Goal: Task Accomplishment & Management: Manage account settings

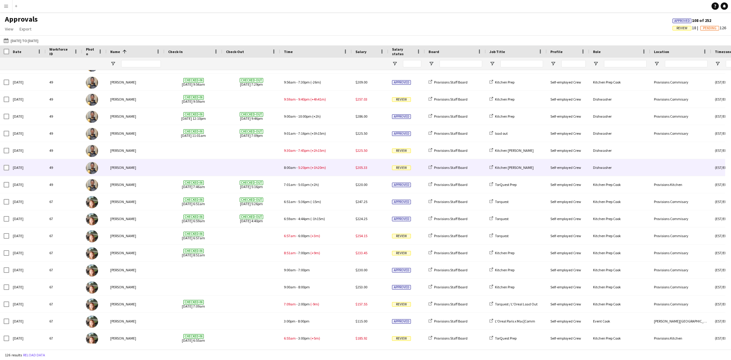
scroll to position [517, 0]
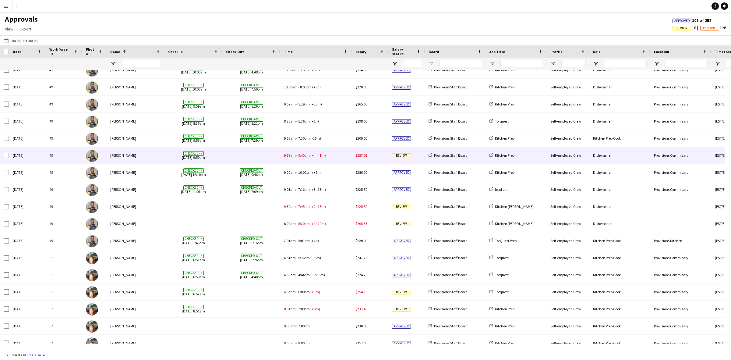
click at [238, 151] on span at bounding box center [251, 155] width 51 height 17
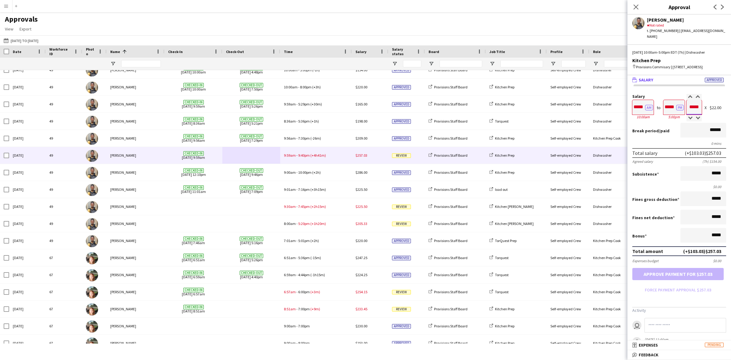
drag, startPoint x: 694, startPoint y: 105, endPoint x: 700, endPoint y: 105, distance: 6.7
click at [700, 105] on div "Salary ***** AM 10:00am to ***** PM 5:00pm ***** (7h) X $22.00" at bounding box center [680, 107] width 94 height 26
type input "*****"
click at [659, 271] on button "Approve payment for $258.50" at bounding box center [678, 274] width 91 height 12
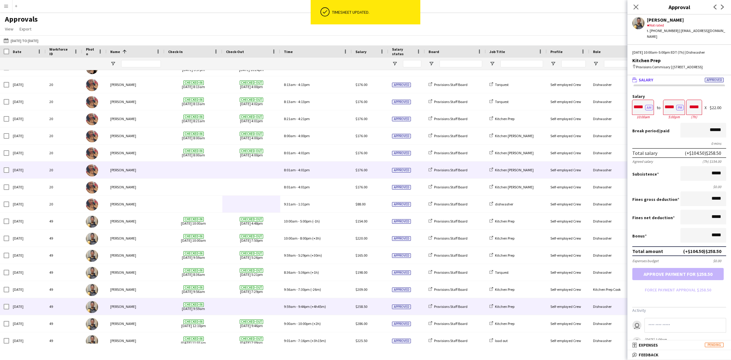
click at [196, 168] on span at bounding box center [193, 170] width 51 height 17
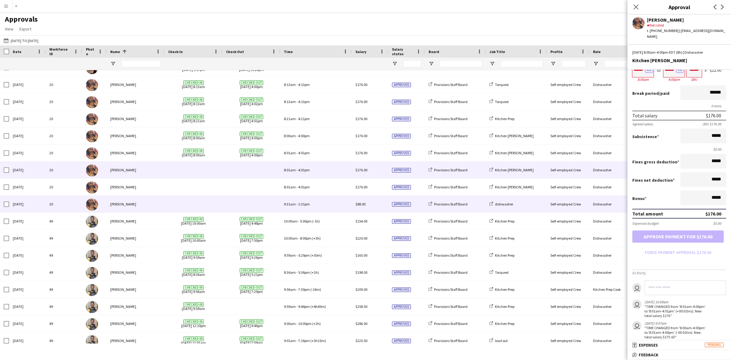
scroll to position [233, 0]
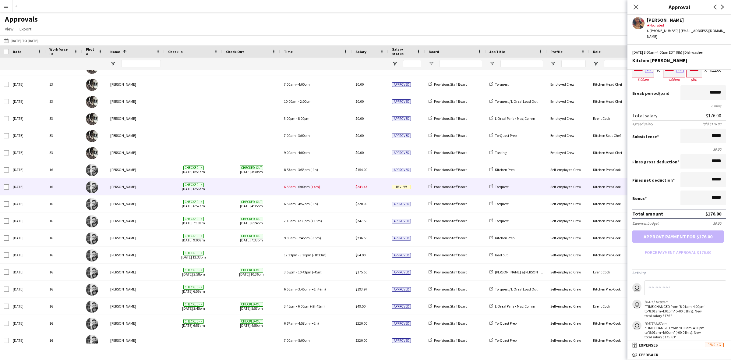
click at [252, 188] on span at bounding box center [251, 186] width 51 height 17
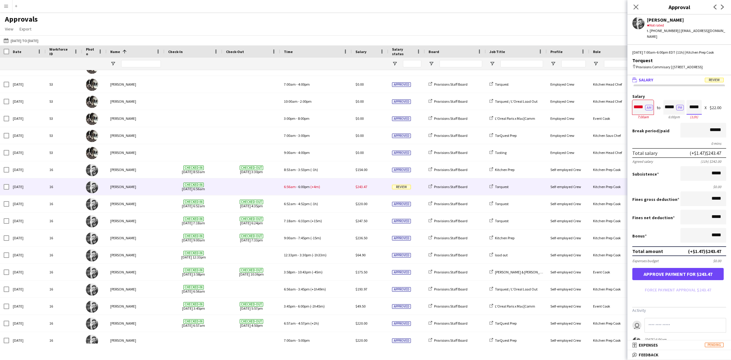
click at [695, 112] on input "*****" at bounding box center [694, 107] width 15 height 15
type input "*****"
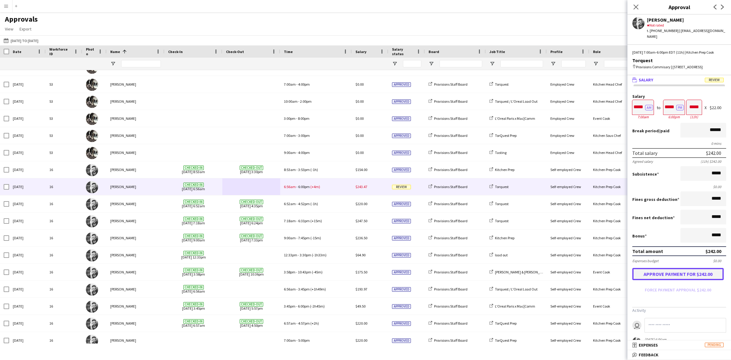
click at [674, 279] on button "Approve payment for $242.00" at bounding box center [678, 274] width 91 height 12
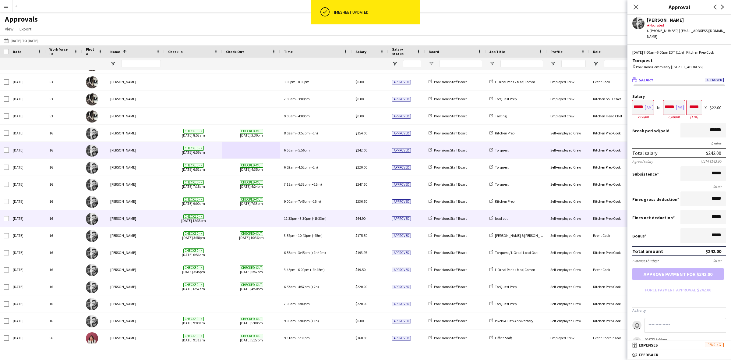
click at [253, 214] on span at bounding box center [251, 218] width 51 height 17
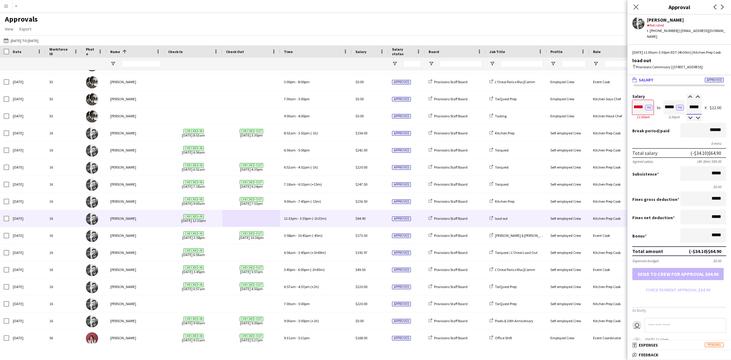
drag, startPoint x: 687, startPoint y: 112, endPoint x: 700, endPoint y: 110, distance: 13.2
click at [700, 110] on div "Salary ***** PM 11:00am to ***** PM 3:30pm ***** (4h 30m) X $22.00" at bounding box center [680, 107] width 94 height 26
type input "*****"
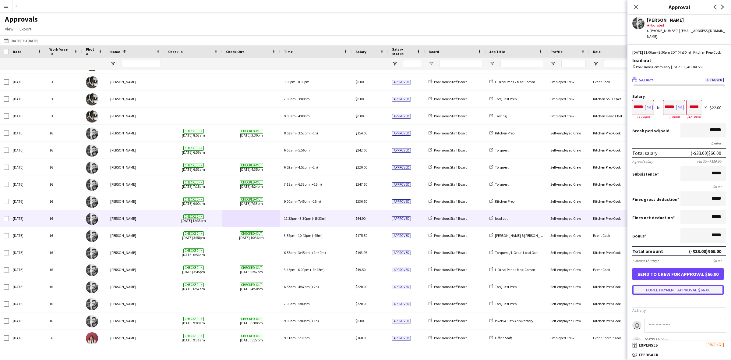
click at [682, 295] on button "Force payment approval $66.00" at bounding box center [678, 290] width 91 height 10
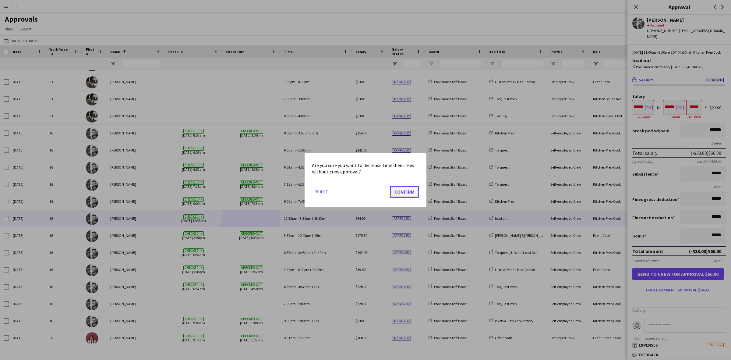
drag, startPoint x: 399, startPoint y: 191, endPoint x: 411, endPoint y: 194, distance: 12.0
click at [403, 192] on button "Confirm" at bounding box center [404, 191] width 29 height 12
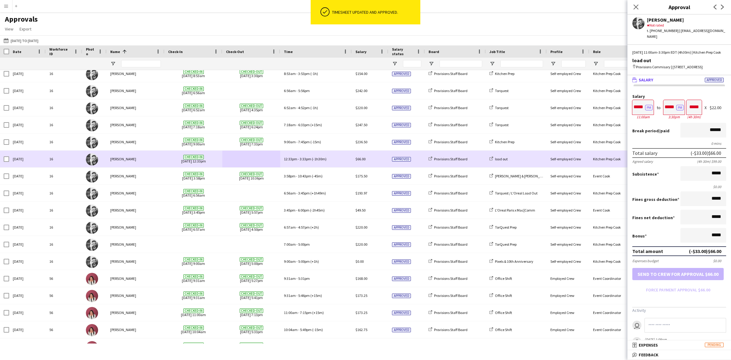
click at [247, 157] on span at bounding box center [251, 159] width 51 height 17
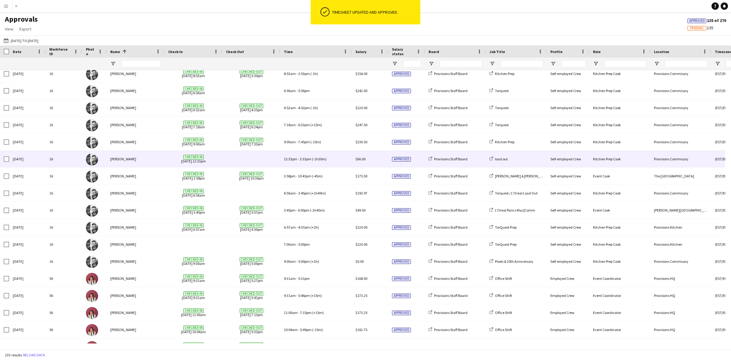
click at [247, 157] on span at bounding box center [251, 159] width 51 height 17
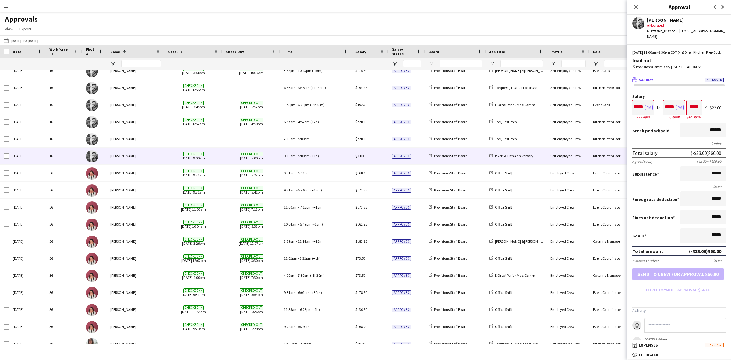
click at [332, 156] on div "9:00am - 5:00pm (+1h)" at bounding box center [316, 156] width 72 height 17
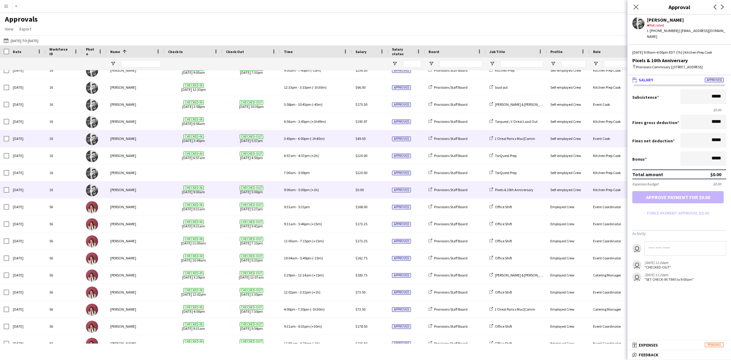
click at [296, 138] on span "3:45pm - 6:00pm (-2h45m)" at bounding box center [304, 138] width 41 height 5
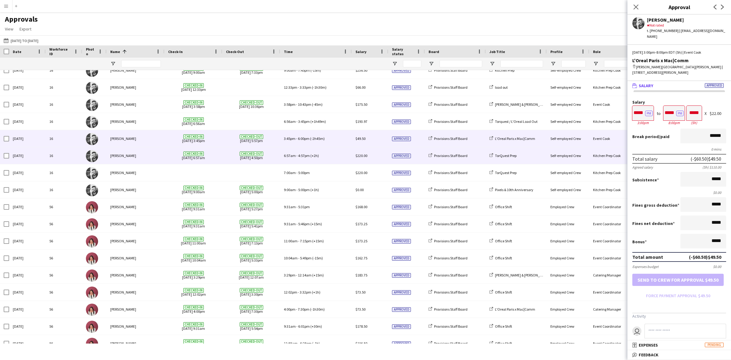
click at [303, 155] on span "4:57pm" at bounding box center [304, 155] width 12 height 5
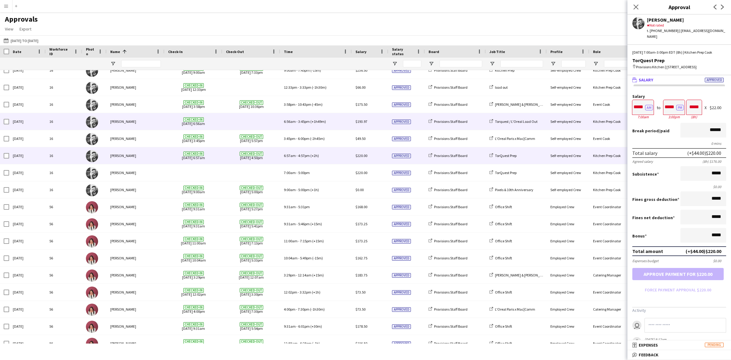
click at [307, 124] on span "3:45pm" at bounding box center [304, 121] width 12 height 5
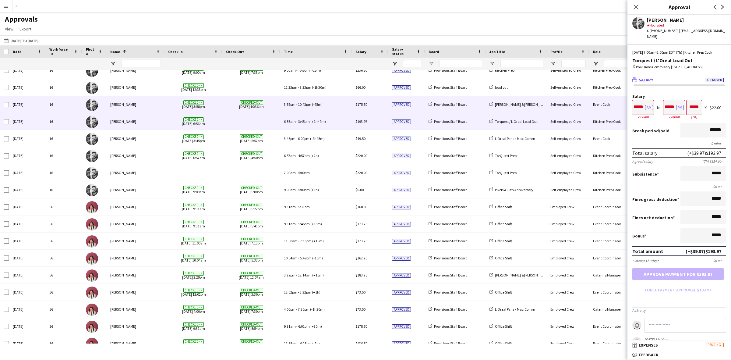
click at [312, 103] on span "(-45m)" at bounding box center [317, 104] width 11 height 5
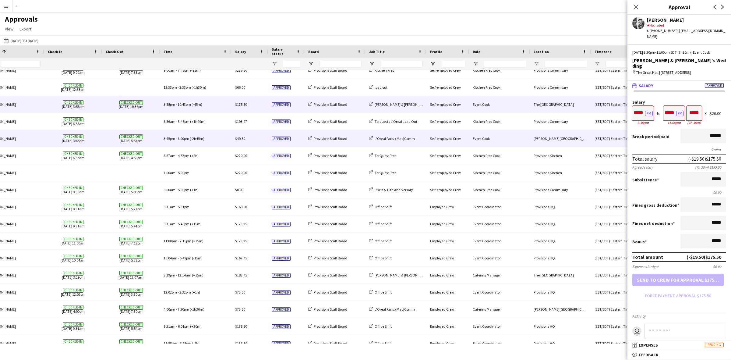
click at [218, 139] on div "3:45pm - 6:00pm (-2h45m)" at bounding box center [196, 138] width 72 height 17
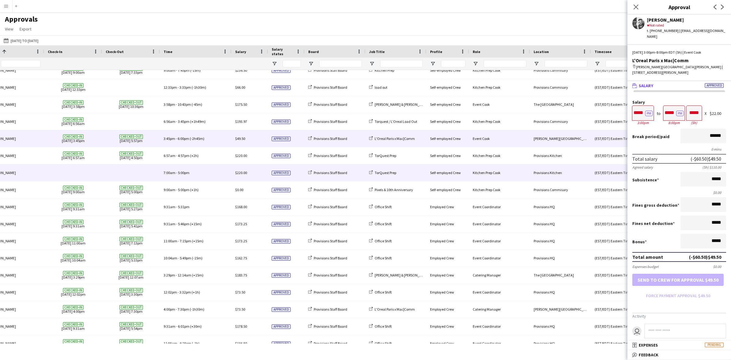
click at [142, 171] on span at bounding box center [131, 172] width 51 height 17
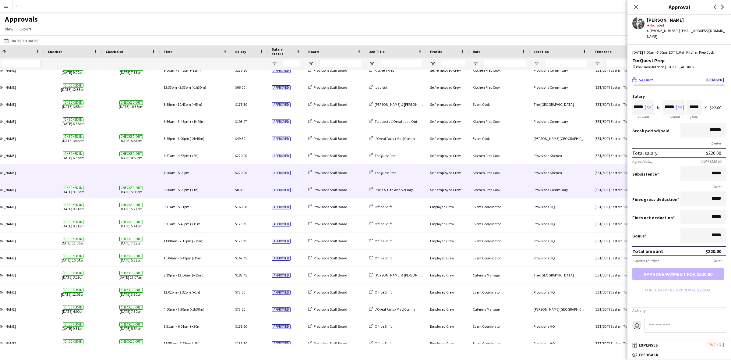
click at [216, 189] on div "9:00am - 5:00pm (+1h)" at bounding box center [196, 189] width 72 height 17
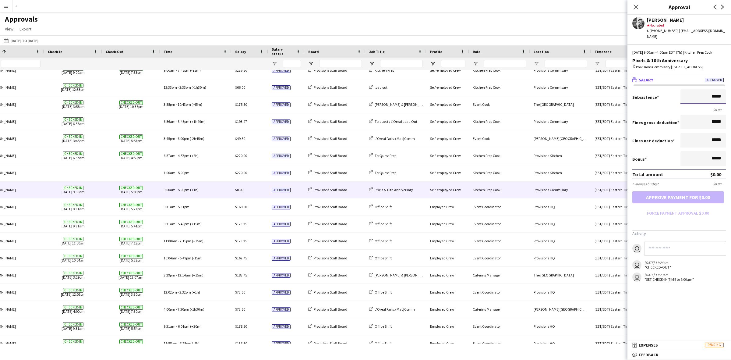
click at [695, 94] on input "*****" at bounding box center [704, 96] width 46 height 15
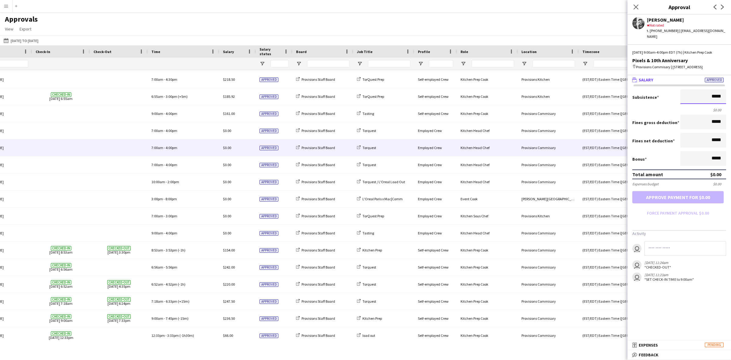
scroll to position [702, 0]
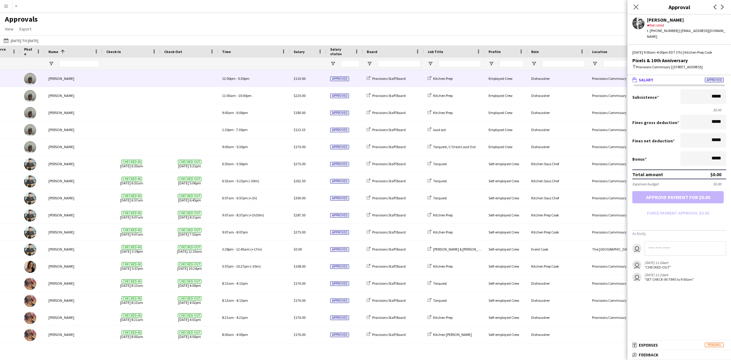
click at [171, 82] on span at bounding box center [189, 78] width 51 height 17
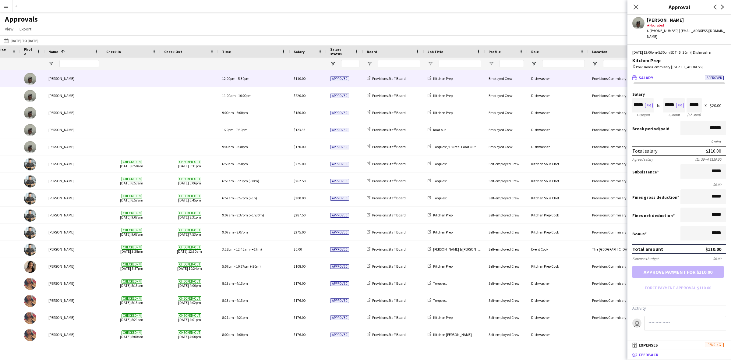
click at [667, 353] on mat-panel-title "bubble-pencil Feedback" at bounding box center [678, 354] width 101 height 5
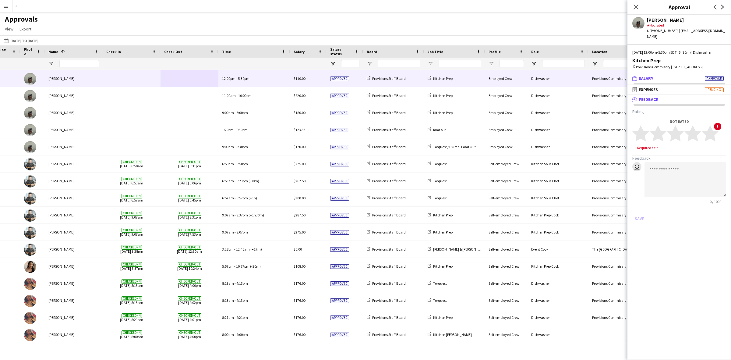
click at [654, 81] on mat-panel-title "wallet Salary Approved" at bounding box center [678, 78] width 101 height 5
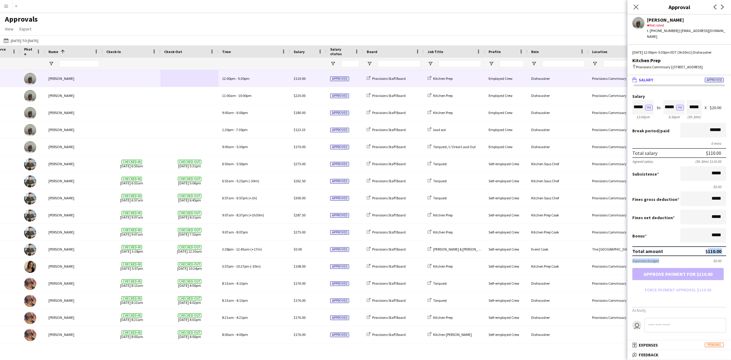
drag, startPoint x: 699, startPoint y: 252, endPoint x: 699, endPoint y: 267, distance: 14.3
click at [699, 267] on form "Salary ***** PM 12:00pm to ***** PM 5:30pm ***** (5h 30m) X $20.00 Break period…" at bounding box center [680, 194] width 104 height 201
click at [680, 256] on div "Total amount $110.00" at bounding box center [680, 251] width 94 height 10
click at [638, 8] on icon "Close pop-in" at bounding box center [636, 7] width 6 height 6
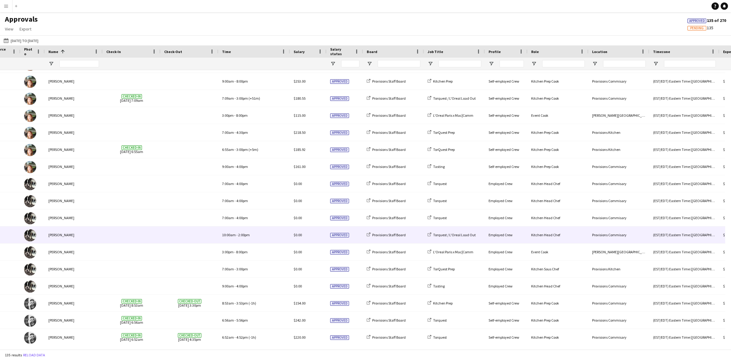
scroll to position [695, 0]
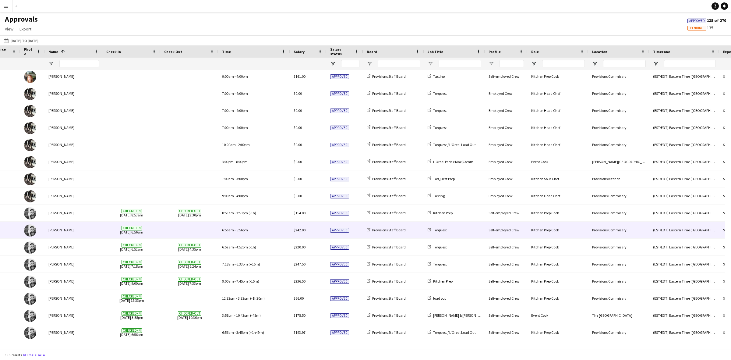
click at [182, 224] on span at bounding box center [189, 230] width 51 height 17
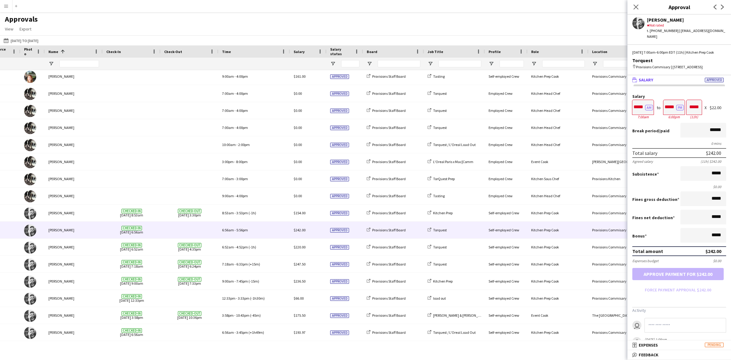
click at [635, 7] on icon "Close pop-in" at bounding box center [636, 7] width 5 height 5
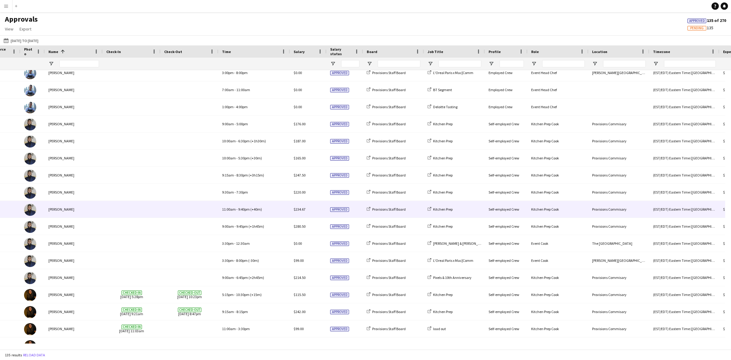
click at [185, 213] on span at bounding box center [189, 209] width 51 height 17
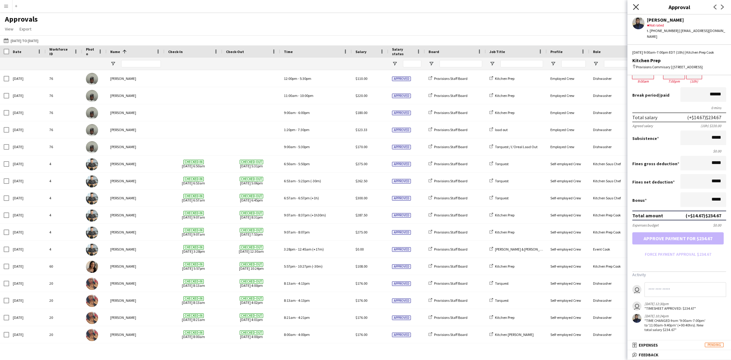
click at [638, 7] on icon "Close pop-in" at bounding box center [636, 7] width 6 height 6
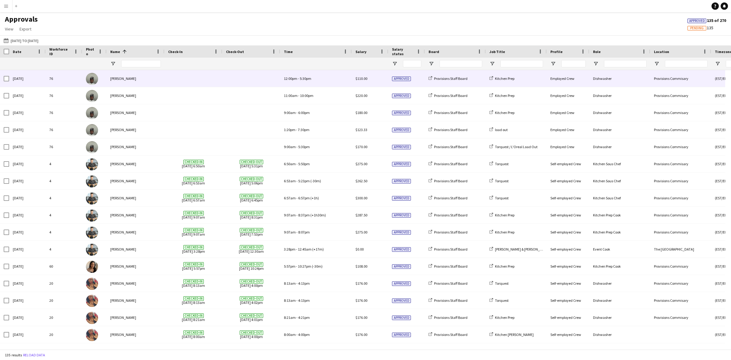
click at [179, 81] on span at bounding box center [193, 78] width 51 height 17
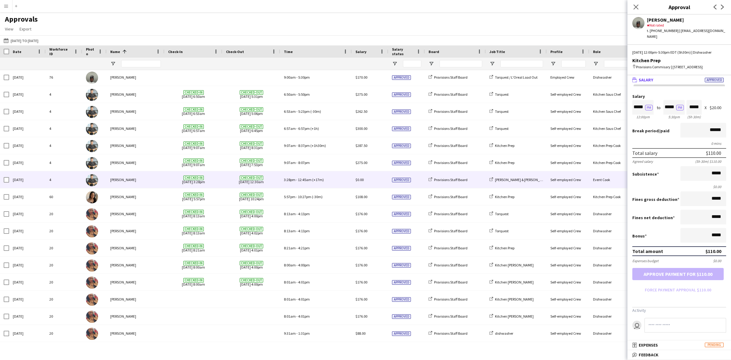
click at [338, 179] on div "3:28pm - 12:45am (+17m)" at bounding box center [316, 179] width 72 height 17
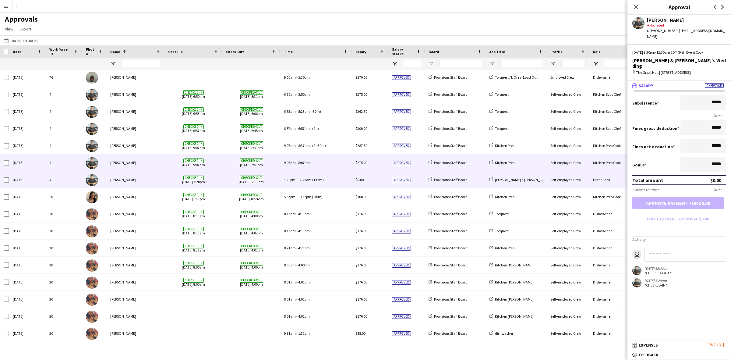
click at [337, 165] on div "9:07am - 8:07pm" at bounding box center [316, 162] width 72 height 17
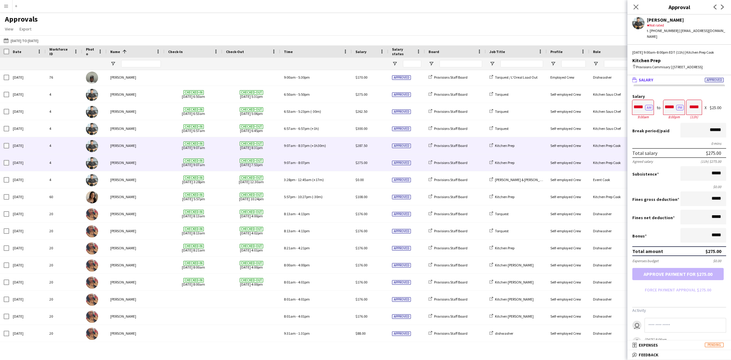
click at [335, 145] on div "9:07am - 8:37pm (+1h30m)" at bounding box center [316, 145] width 72 height 17
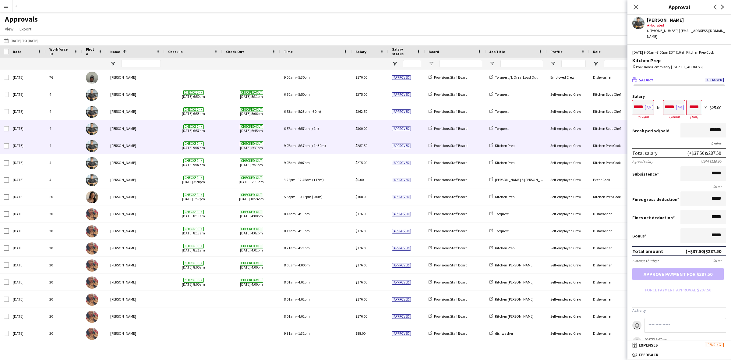
click at [333, 127] on div "6:57am - 6:57pm (+1h)" at bounding box center [316, 128] width 72 height 17
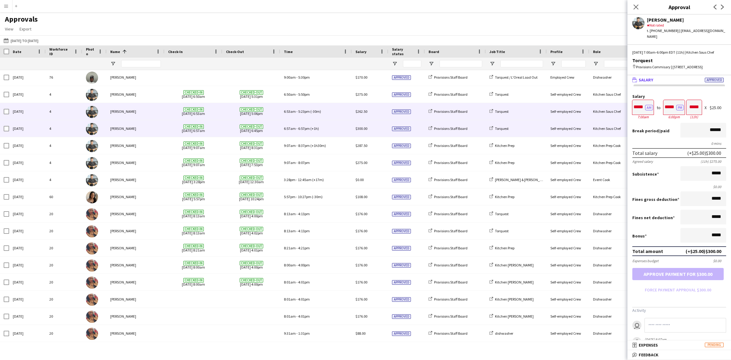
click at [332, 113] on div "6:53am - 5:23pm (-30m)" at bounding box center [316, 111] width 72 height 17
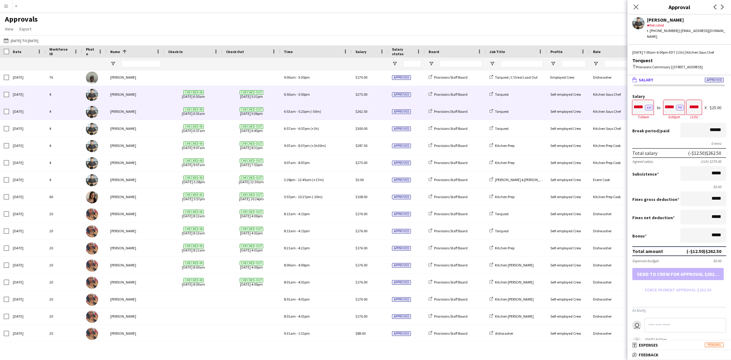
click at [334, 98] on div "6:50am - 5:50pm" at bounding box center [316, 94] width 72 height 17
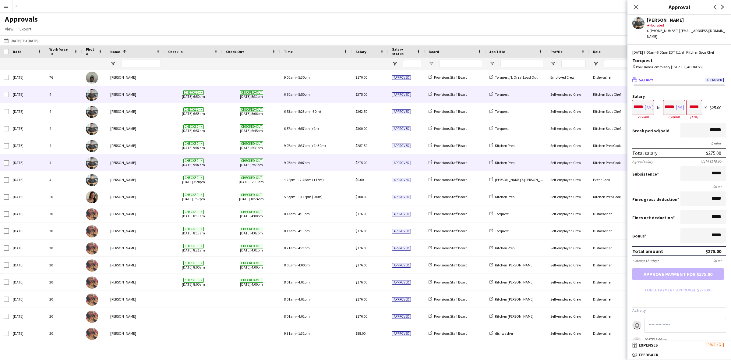
click at [331, 163] on div "9:07am - 8:07pm" at bounding box center [316, 162] width 72 height 17
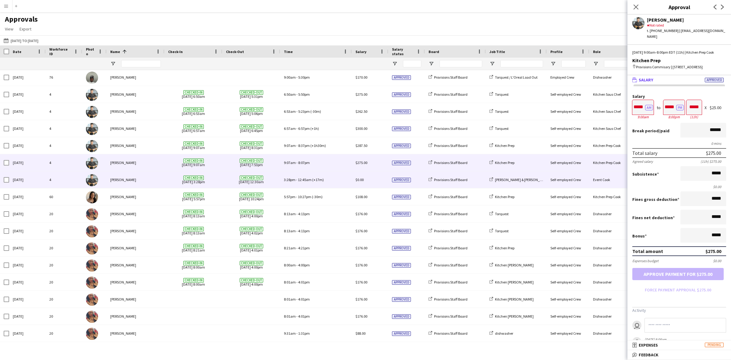
click at [325, 181] on div "3:28pm - 12:45am (+17m)" at bounding box center [316, 179] width 72 height 17
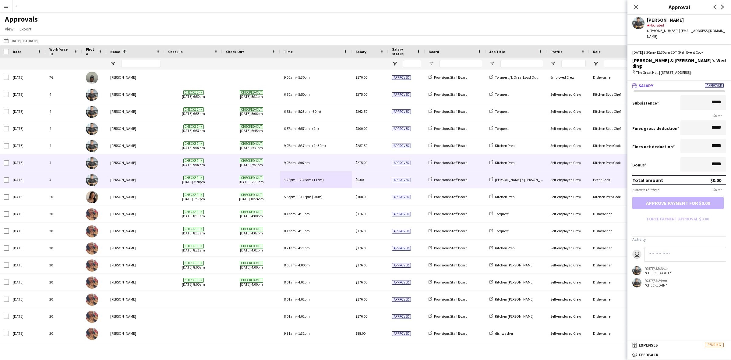
click at [241, 163] on span "Checked-out [DATE] 7:53pm" at bounding box center [251, 162] width 51 height 17
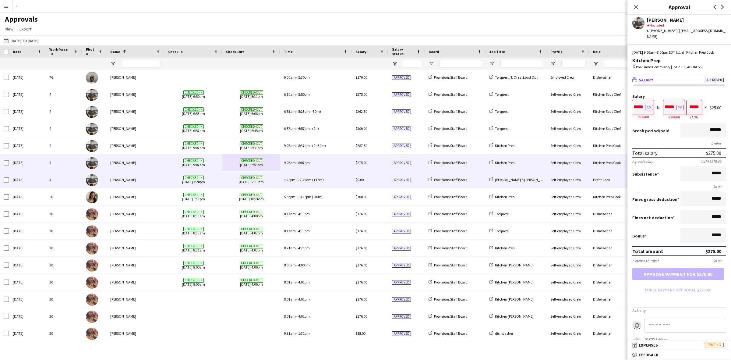
click at [346, 180] on div "3:28pm - 12:45am (+17m)" at bounding box center [316, 179] width 72 height 17
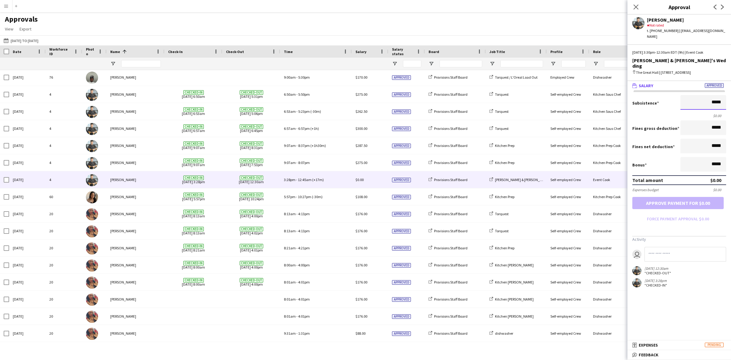
click at [695, 97] on input "*****" at bounding box center [704, 102] width 46 height 15
click at [696, 96] on input "*****" at bounding box center [704, 102] width 46 height 15
type input "*******"
click at [674, 197] on button "Approve payment for $231.25" at bounding box center [678, 203] width 91 height 12
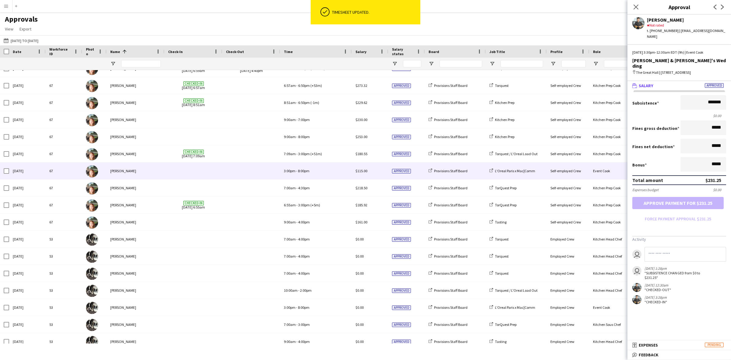
scroll to position [567, 0]
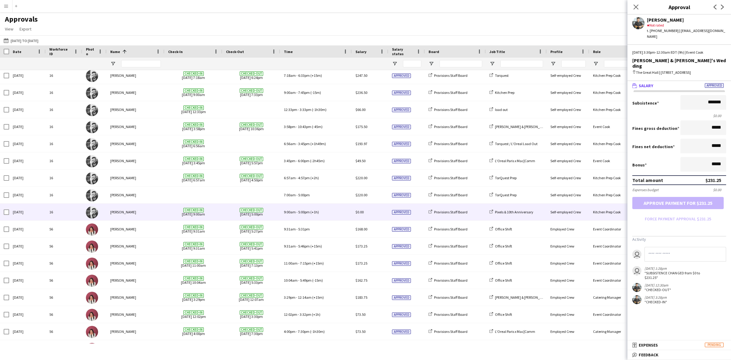
click at [339, 214] on div "9:00am - 5:00pm (+1h)" at bounding box center [316, 212] width 72 height 17
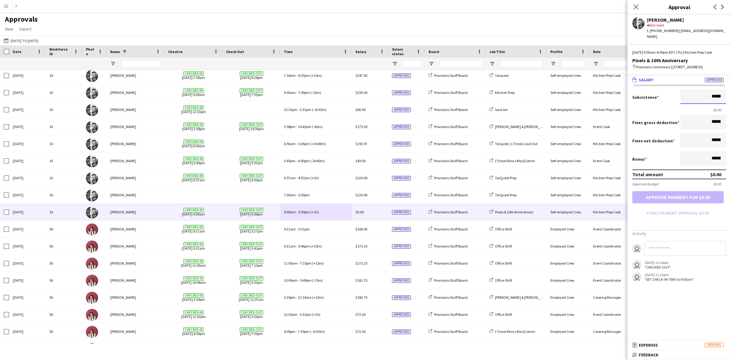
click at [698, 91] on input "*****" at bounding box center [704, 96] width 46 height 15
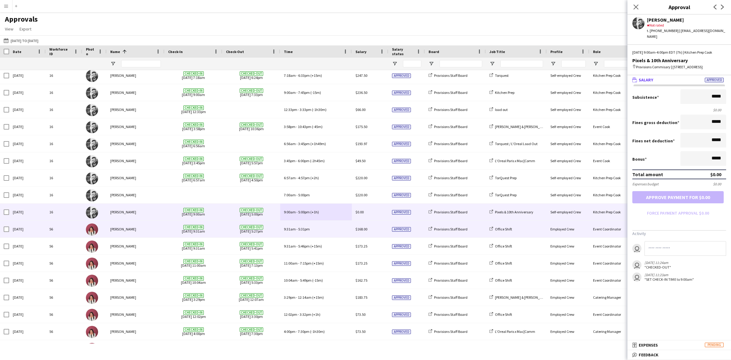
click at [318, 233] on div "9:31am - 5:31pm" at bounding box center [316, 229] width 72 height 17
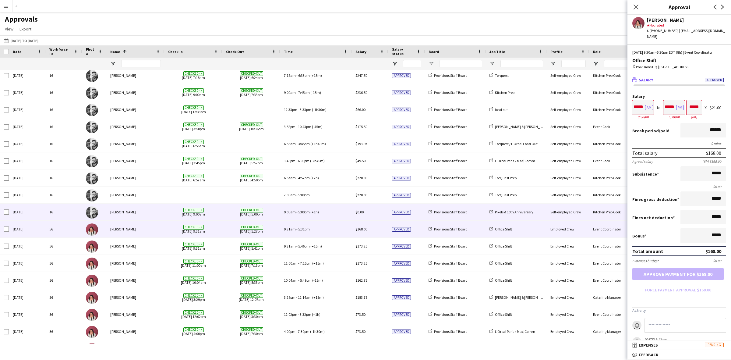
click at [331, 208] on div "9:00am - 5:00pm (+1h)" at bounding box center [316, 212] width 72 height 17
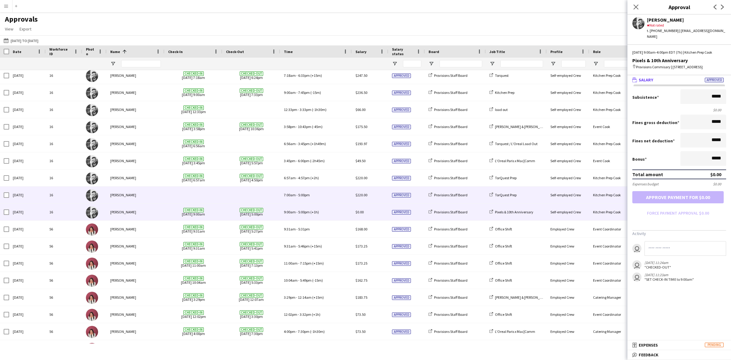
click at [325, 194] on div "7:00am - 5:00pm" at bounding box center [316, 195] width 72 height 17
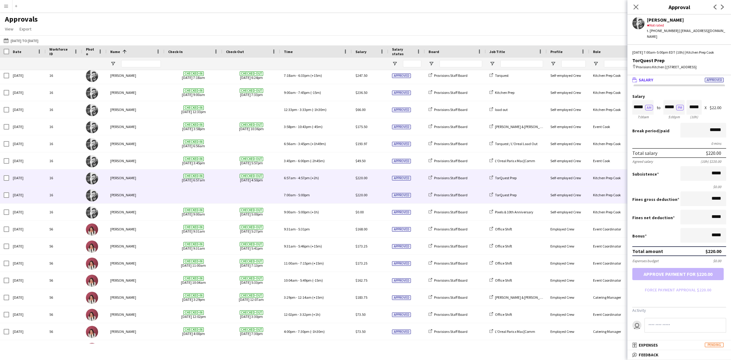
click at [331, 181] on div "6:57am - 4:57pm (+2h)" at bounding box center [316, 177] width 72 height 17
click at [328, 197] on div "7:00am - 5:00pm" at bounding box center [316, 195] width 72 height 17
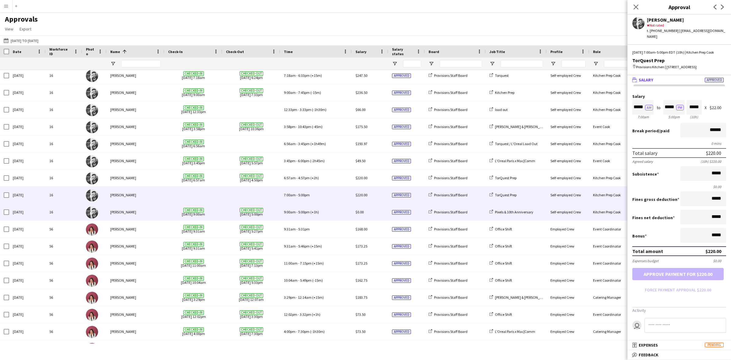
click at [332, 212] on div "9:00am - 5:00pm (+1h)" at bounding box center [316, 212] width 72 height 17
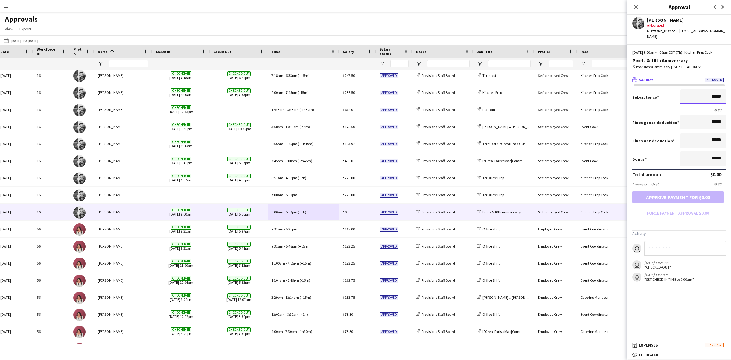
click at [691, 89] on input "*****" at bounding box center [704, 96] width 46 height 15
type input "*******"
click at [667, 191] on button "Approve payment for $176.00" at bounding box center [678, 197] width 91 height 12
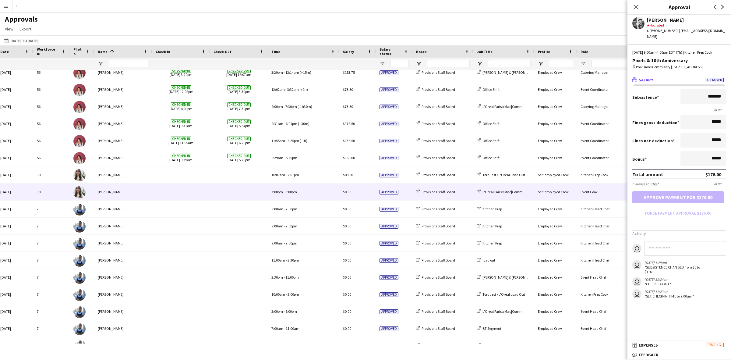
click at [321, 193] on div "3:00pm - 8:00pm" at bounding box center [304, 191] width 72 height 17
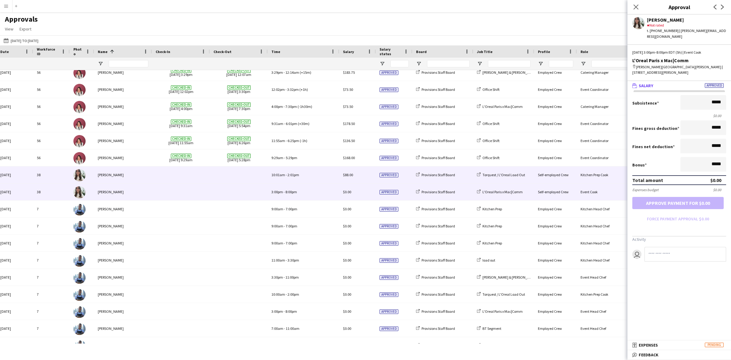
click at [322, 177] on div "10:01am - 2:01pm" at bounding box center [304, 174] width 72 height 17
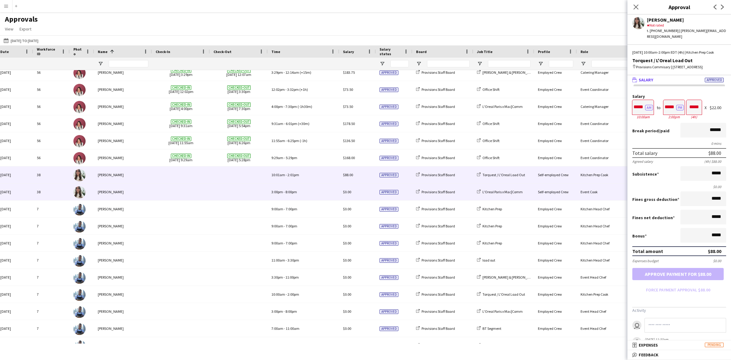
click at [312, 191] on div "3:00pm - 8:00pm" at bounding box center [304, 191] width 72 height 17
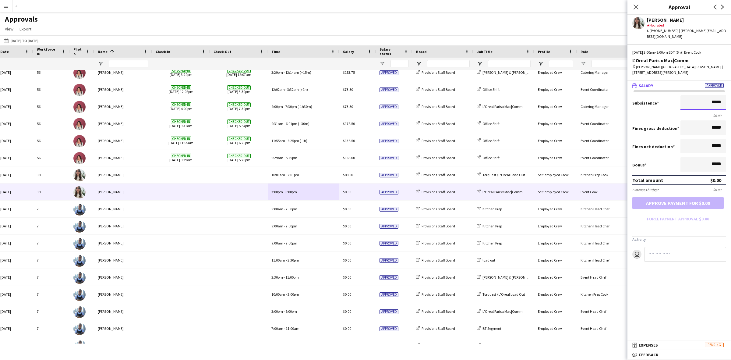
click at [701, 95] on input "*****" at bounding box center [704, 102] width 46 height 15
type input "*******"
click at [695, 197] on button "Approve payment for $110.00" at bounding box center [678, 203] width 91 height 12
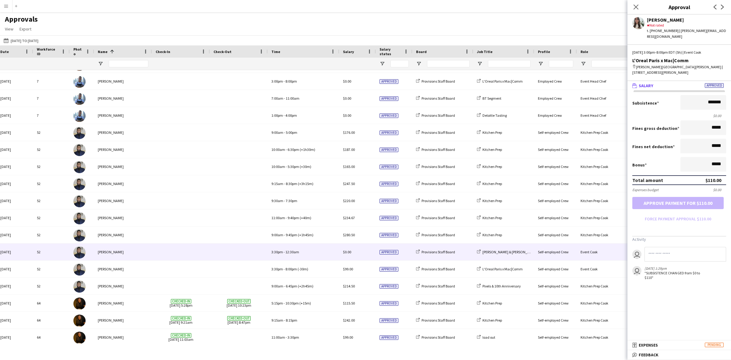
click at [361, 253] on div "$0.00" at bounding box center [358, 252] width 37 height 17
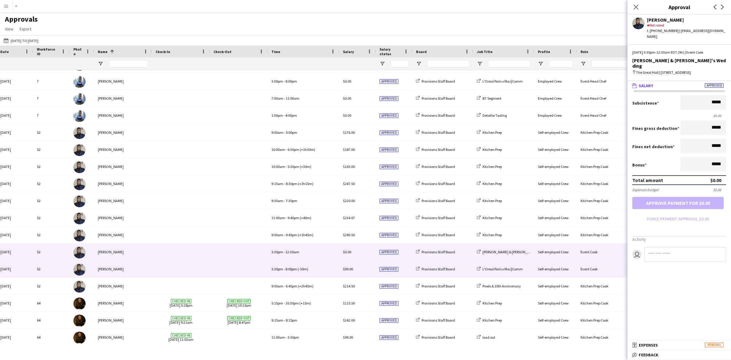
click at [203, 270] on span at bounding box center [181, 269] width 51 height 17
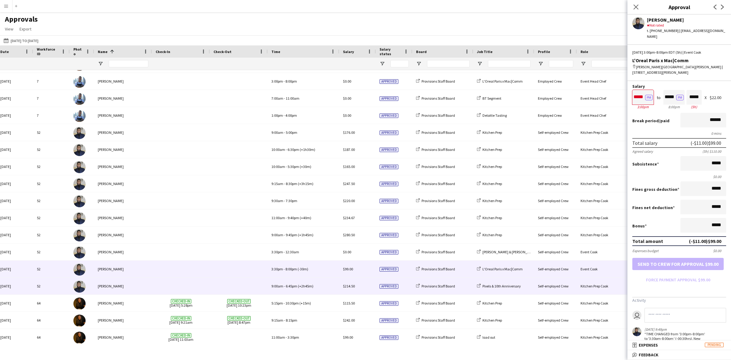
click at [228, 283] on span at bounding box center [239, 286] width 51 height 17
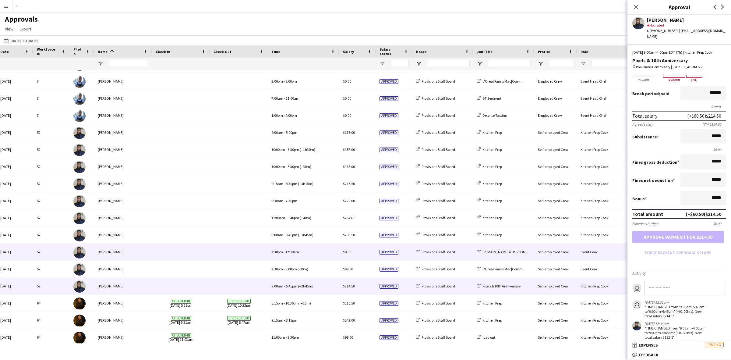
click at [219, 255] on span at bounding box center [239, 252] width 51 height 17
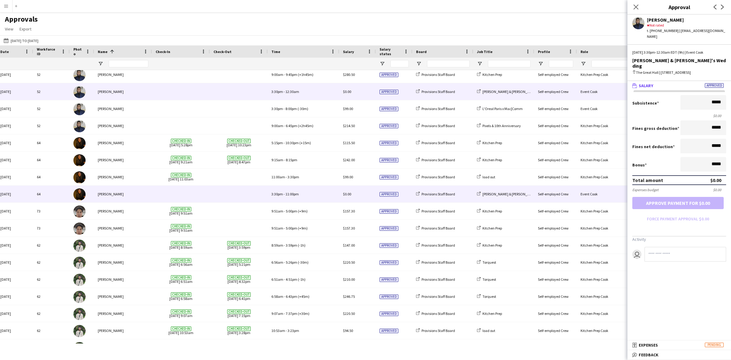
click at [230, 199] on span at bounding box center [239, 194] width 51 height 17
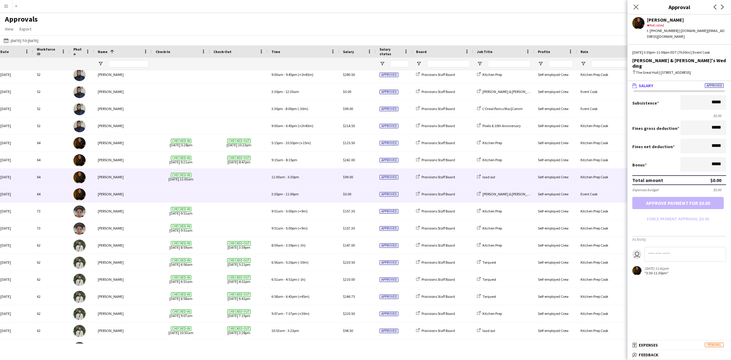
click at [220, 180] on span at bounding box center [239, 177] width 51 height 17
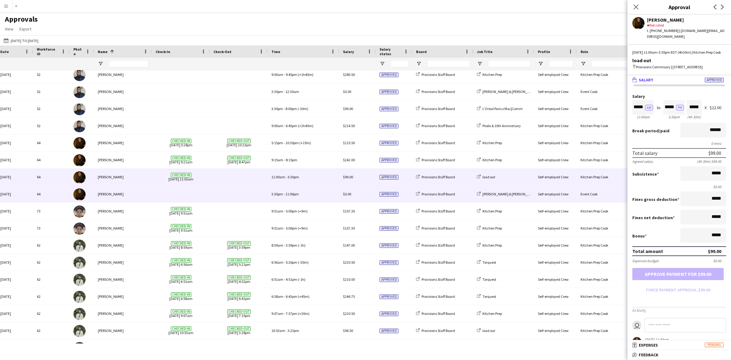
click at [214, 197] on span at bounding box center [239, 194] width 51 height 17
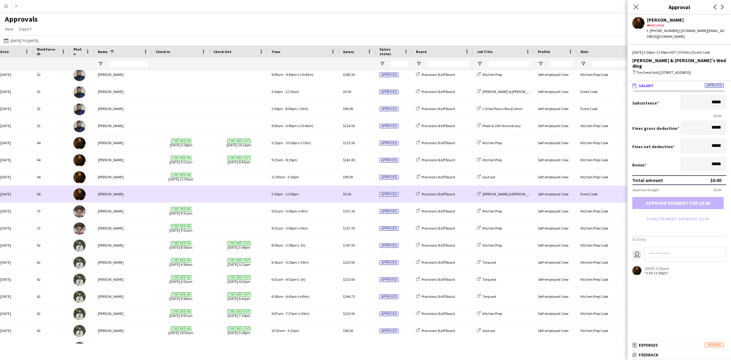
click at [221, 197] on span at bounding box center [239, 194] width 51 height 17
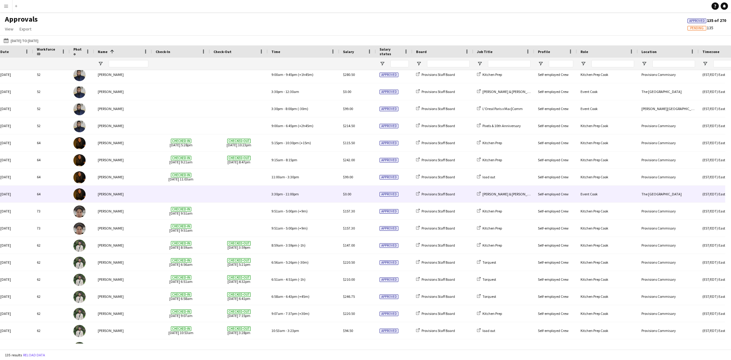
click at [221, 197] on span at bounding box center [239, 194] width 51 height 17
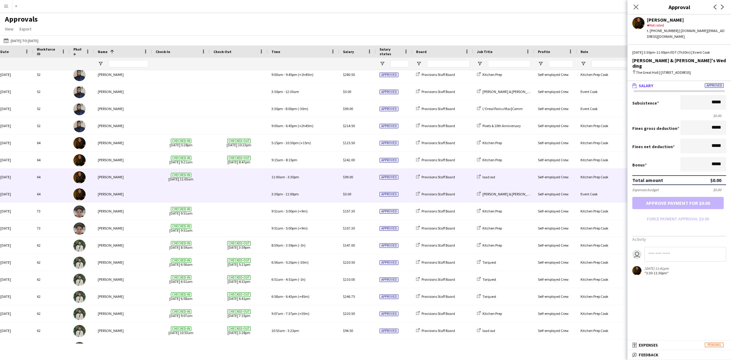
click at [234, 181] on span at bounding box center [239, 177] width 51 height 17
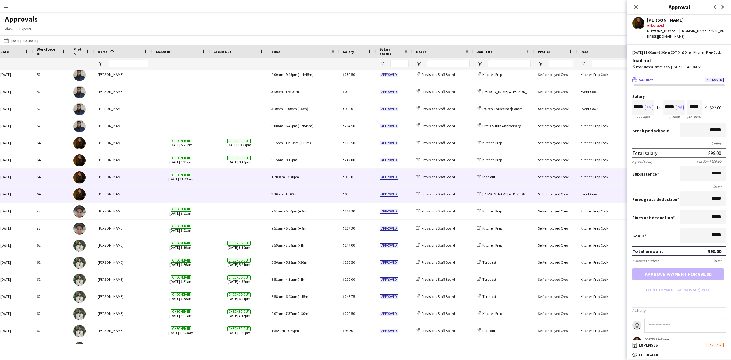
click at [238, 195] on span at bounding box center [239, 194] width 51 height 17
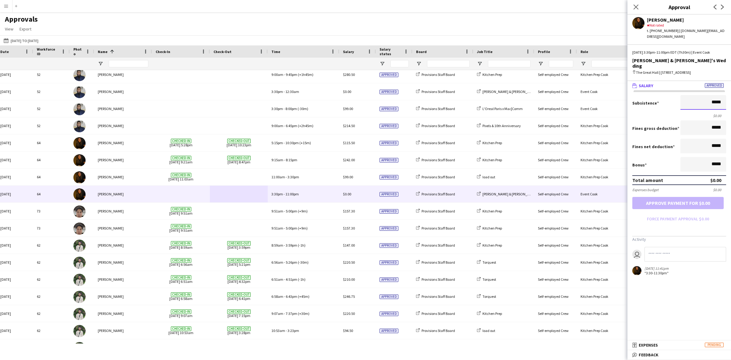
click at [703, 95] on input "*****" at bounding box center [704, 102] width 46 height 15
type input "*******"
click at [693, 197] on button "Approve payment for $176.00" at bounding box center [678, 203] width 91 height 12
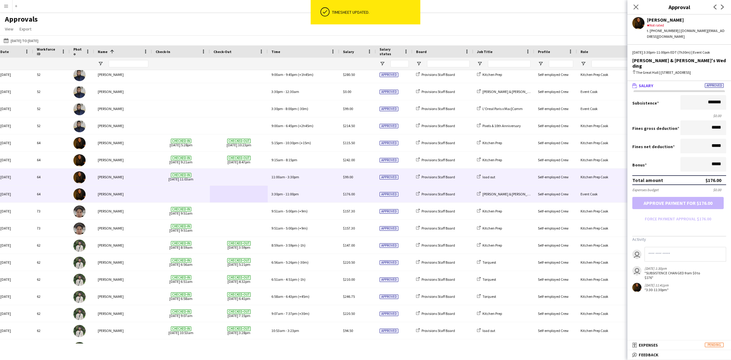
click at [227, 176] on span at bounding box center [239, 177] width 51 height 17
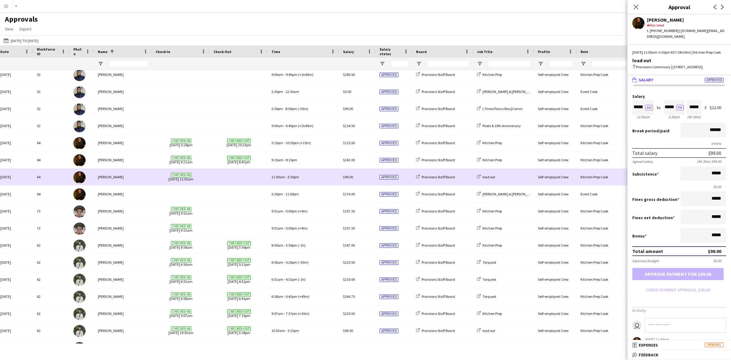
scroll to position [1515, 0]
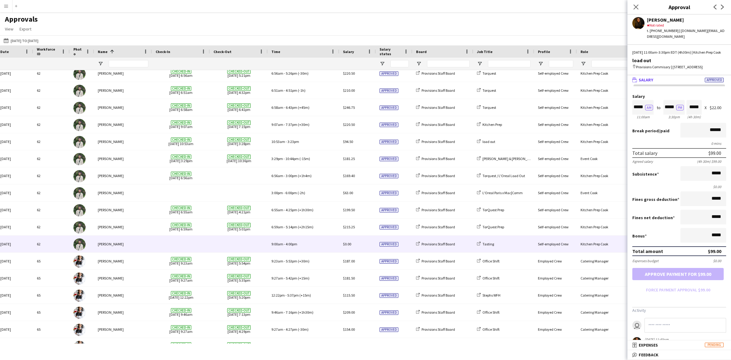
click at [328, 244] on div "9:00am - 4:00pm" at bounding box center [304, 244] width 72 height 17
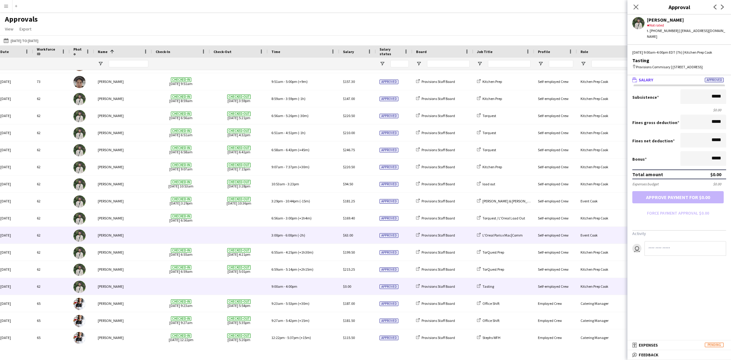
scroll to position [1652, 0]
click at [241, 234] on span at bounding box center [239, 235] width 51 height 17
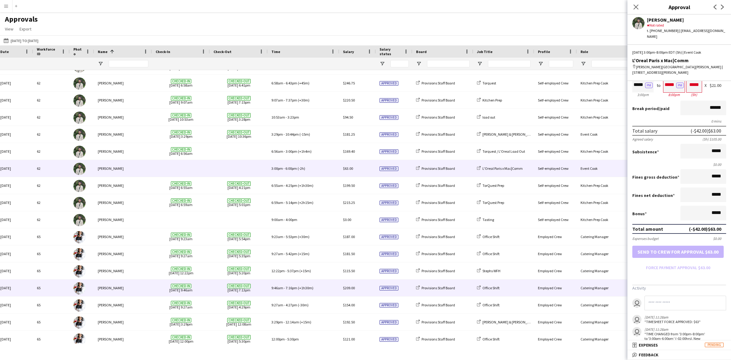
scroll to position [1741, 0]
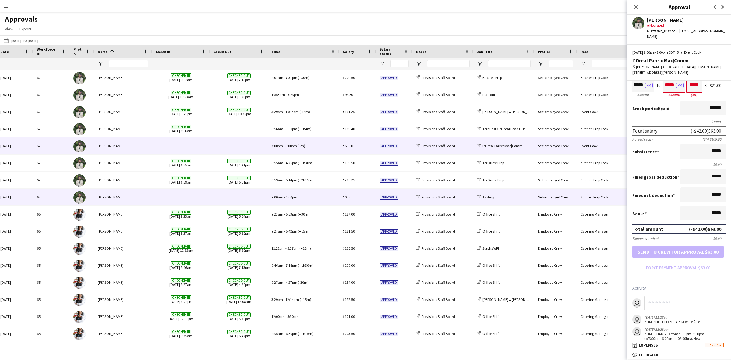
click at [219, 196] on span at bounding box center [239, 197] width 51 height 17
